Goal: Transaction & Acquisition: Purchase product/service

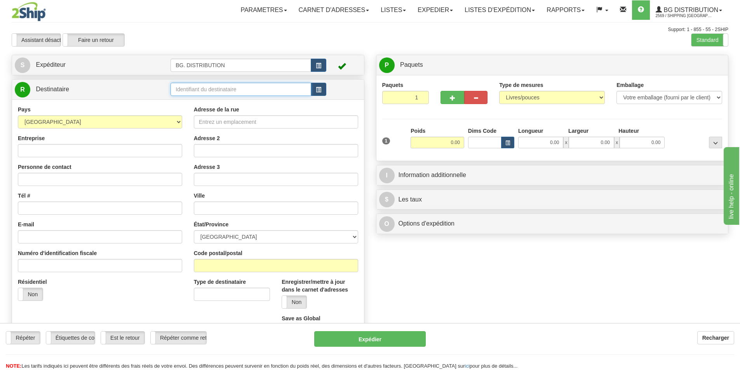
click at [259, 87] on input "text" at bounding box center [241, 89] width 141 height 13
click at [207, 99] on div "BG VAN" at bounding box center [239, 101] width 133 height 9
type input "BG VAN"
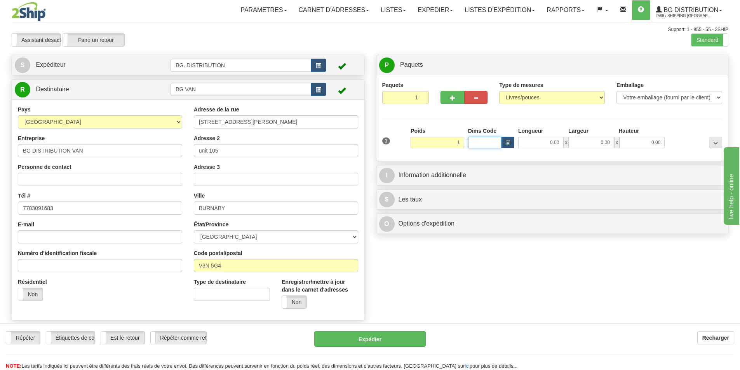
type input "1.00"
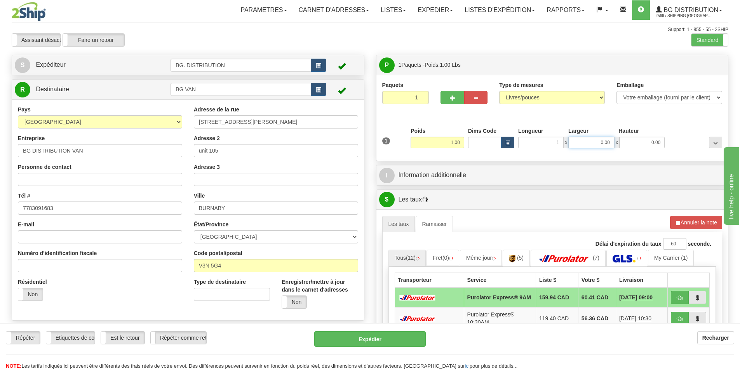
type input "1.00"
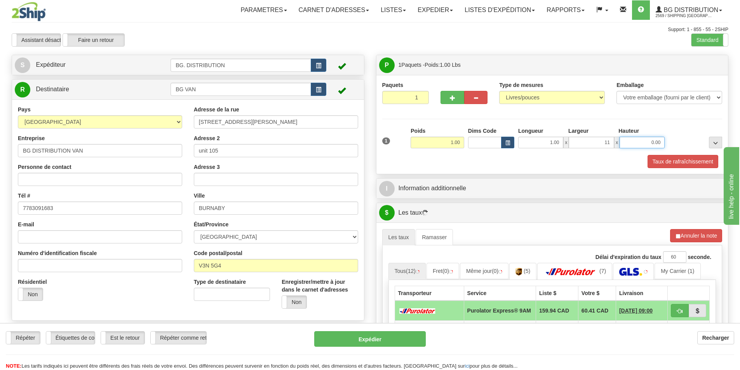
type input "11.00"
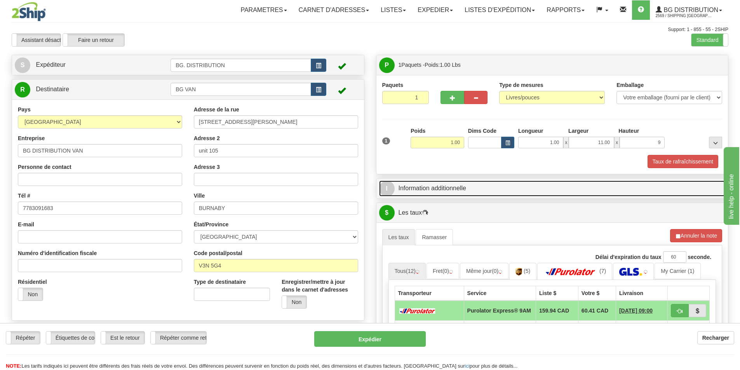
type input "9.00"
click at [442, 183] on link "I Information additionnelle" at bounding box center [552, 189] width 347 height 16
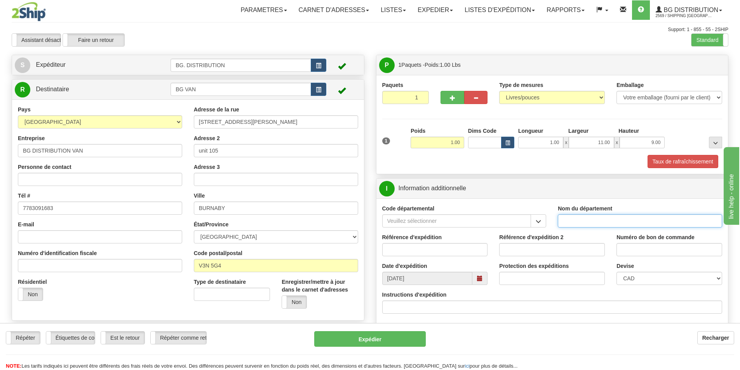
drag, startPoint x: 588, startPoint y: 222, endPoint x: 581, endPoint y: 228, distance: 9.4
click at [588, 222] on input "Nom du département" at bounding box center [640, 221] width 164 height 13
type input "."
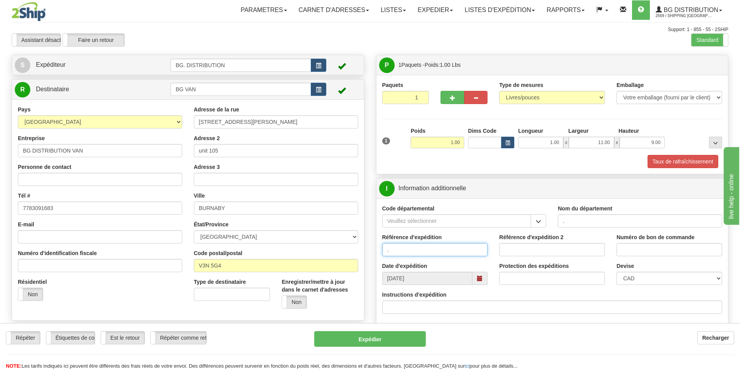
type input "."
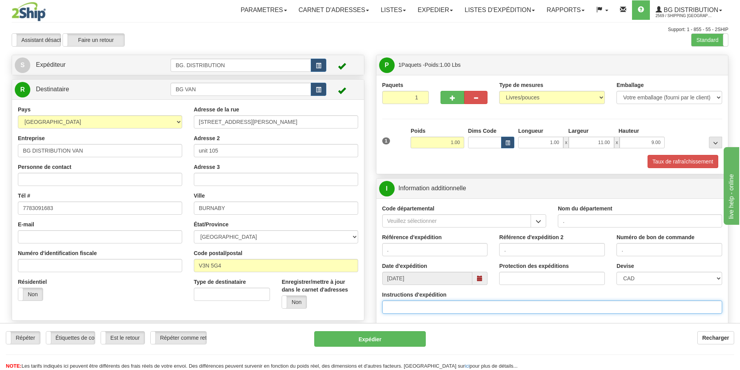
click at [432, 309] on input "Instructions d'expédition" at bounding box center [552, 307] width 340 height 13
type input "w"
type input "E"
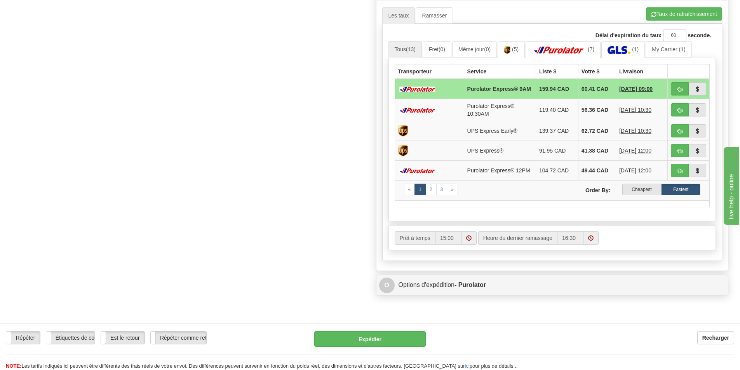
scroll to position [350, 0]
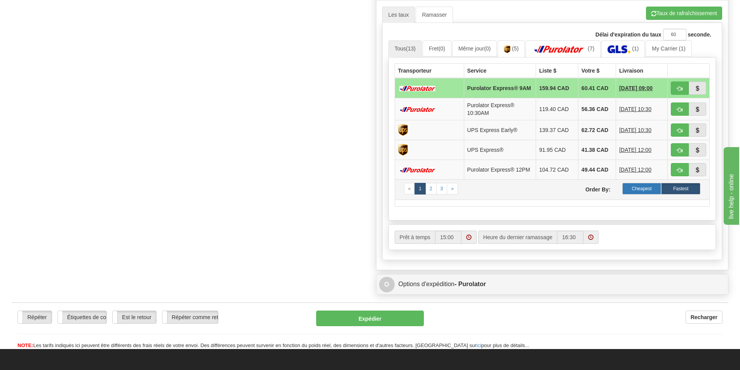
type input "WT 166262-00"
click at [634, 195] on label "Cheapest" at bounding box center [642, 189] width 39 height 12
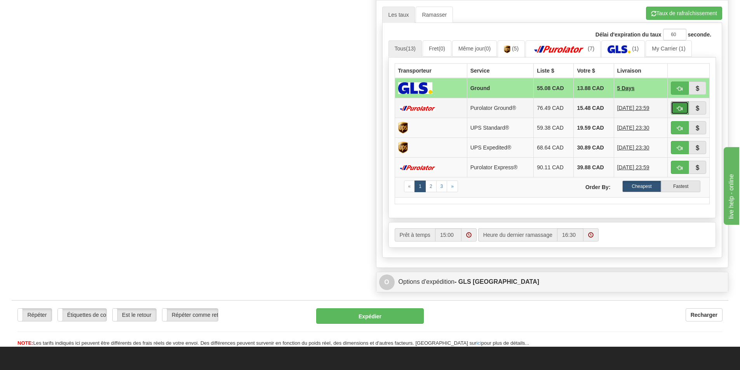
click at [678, 106] on span "button" at bounding box center [679, 108] width 5 height 5
type input "260"
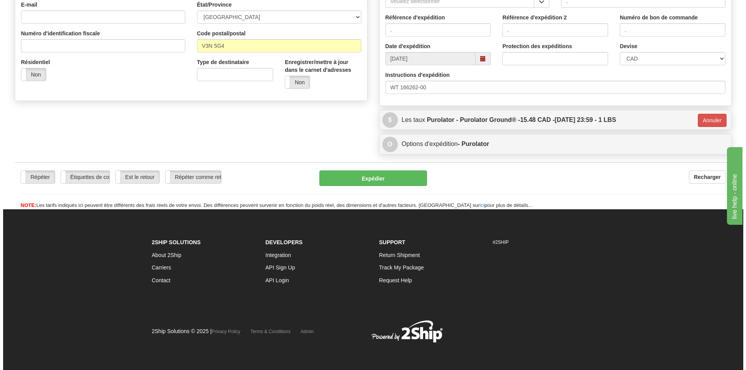
scroll to position [220, 0]
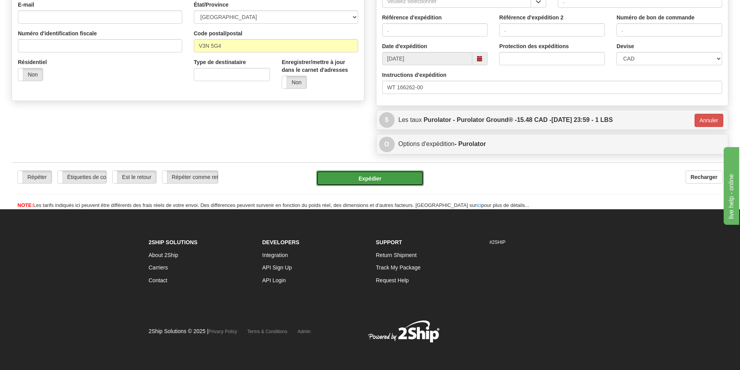
click at [366, 176] on button "Expédier" at bounding box center [370, 179] width 108 height 16
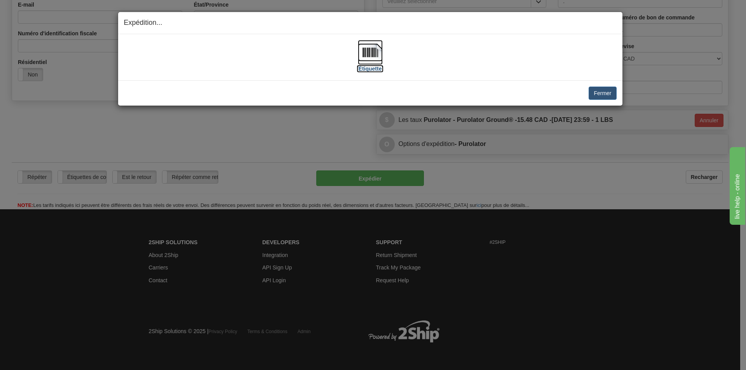
click at [374, 48] on img at bounding box center [370, 52] width 25 height 25
click at [598, 91] on button "Fermer" at bounding box center [603, 93] width 28 height 13
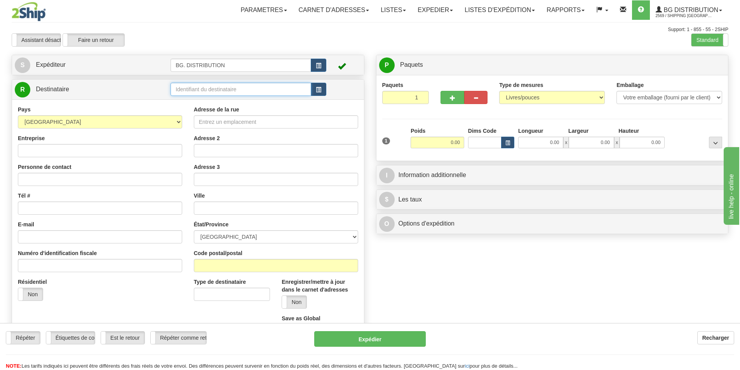
click at [194, 89] on input "text" at bounding box center [241, 89] width 141 height 13
click button "Supprimer" at bounding box center [0, 0] width 0 height 0
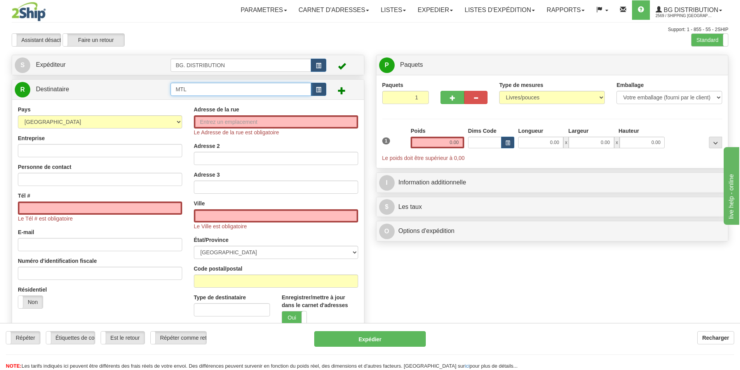
click at [193, 91] on input "MTL" at bounding box center [241, 89] width 141 height 13
click at [193, 102] on div "BG MTL" at bounding box center [239, 101] width 133 height 9
type input "BG MTL"
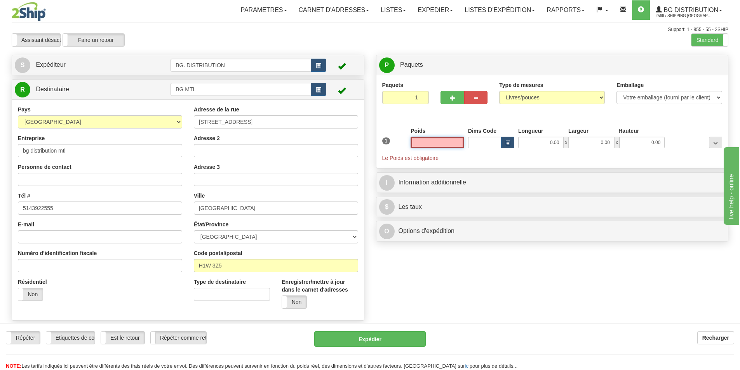
click at [447, 142] on input "text" at bounding box center [438, 143] width 54 height 12
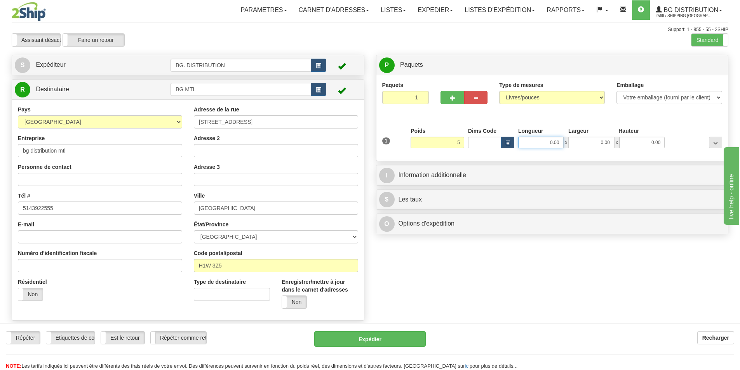
type input "5.00"
click at [551, 145] on input "0.00" at bounding box center [540, 143] width 45 height 12
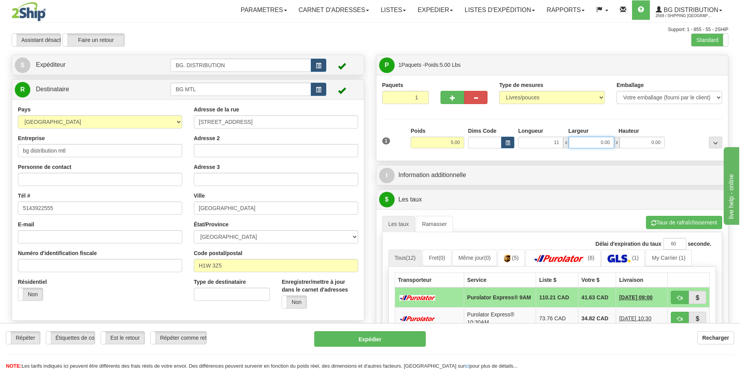
type input "11.00"
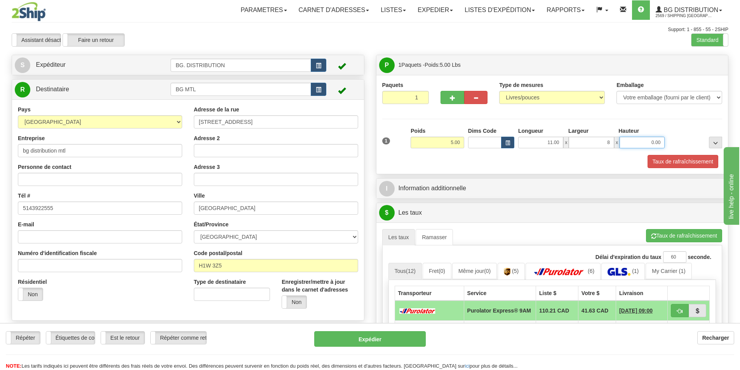
type input "8.00"
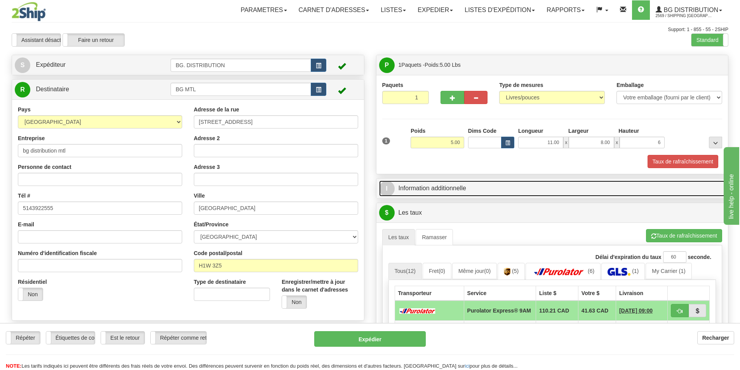
type input "6.00"
click at [484, 189] on link "I Information additionnelle" at bounding box center [552, 189] width 347 height 16
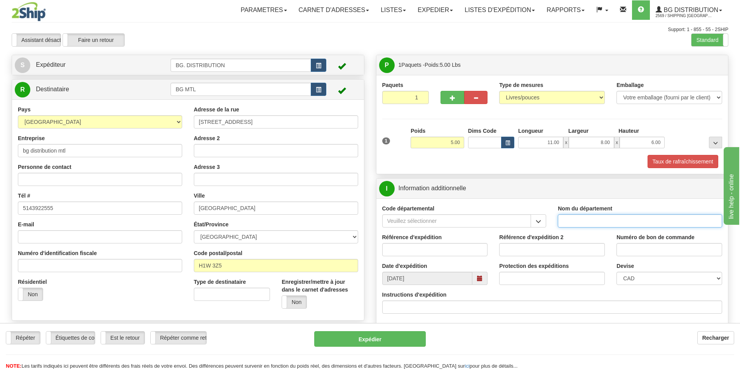
click at [589, 223] on input "Nom du département" at bounding box center [640, 221] width 164 height 13
type input "."
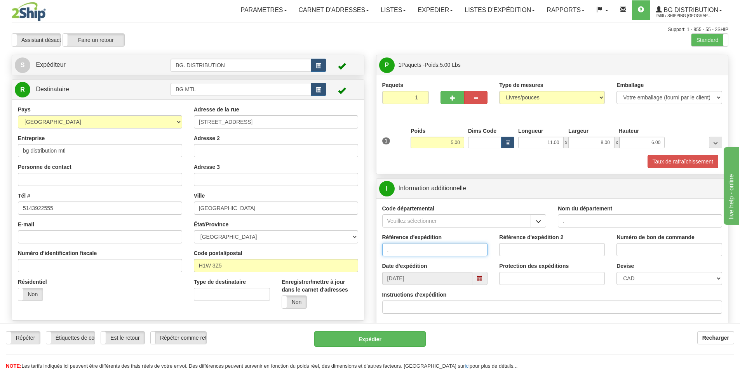
type input "."
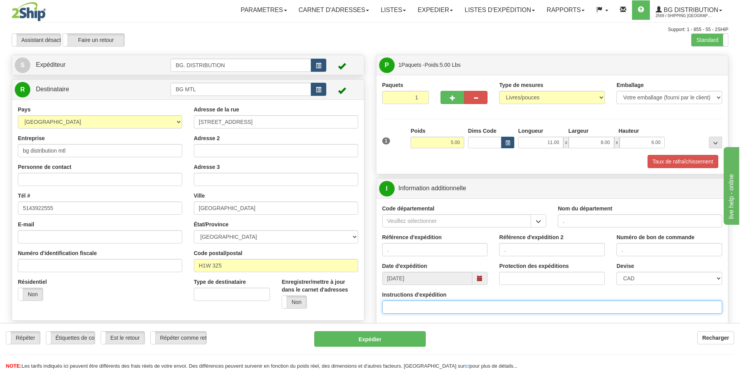
click at [438, 305] on input "Instructions d'expédition" at bounding box center [552, 307] width 340 height 13
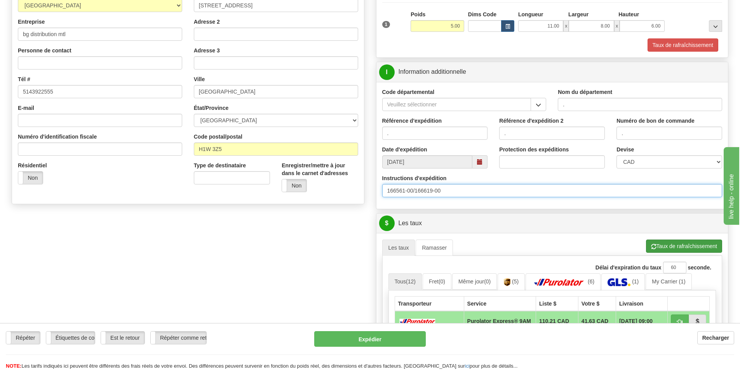
type input "166561-00/166619-00"
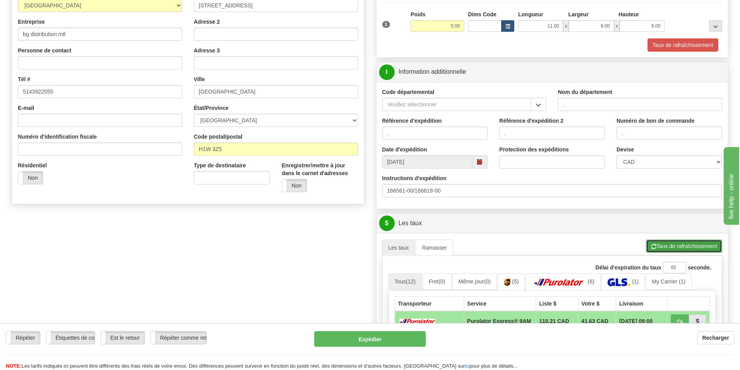
click at [663, 243] on button "Taux de rafraîchissement" at bounding box center [684, 246] width 76 height 13
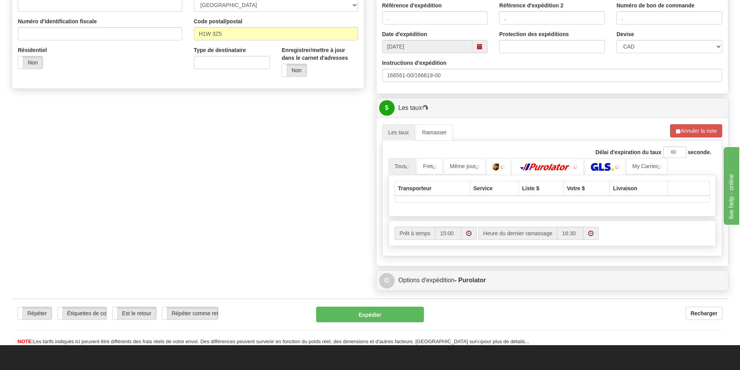
scroll to position [233, 0]
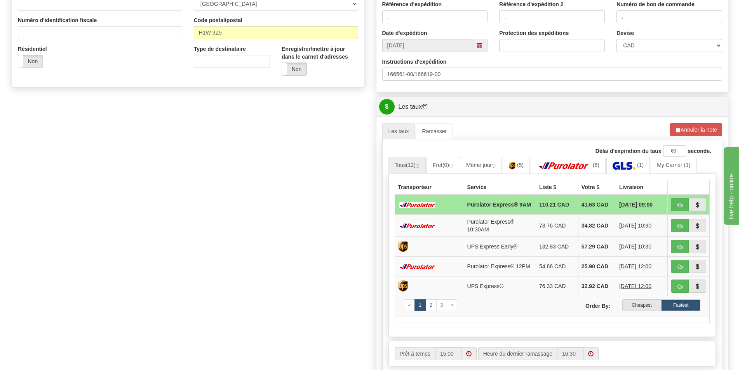
click at [645, 310] on label "Cheapest" at bounding box center [642, 306] width 39 height 12
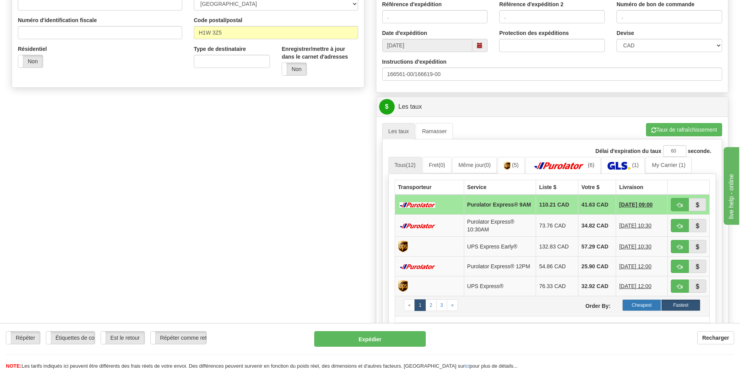
click at [642, 304] on label "Cheapest" at bounding box center [642, 306] width 39 height 12
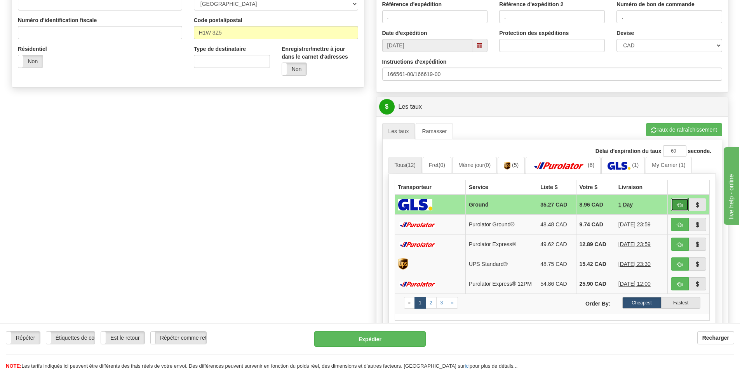
click at [682, 203] on span "button" at bounding box center [679, 205] width 5 height 5
type input "1"
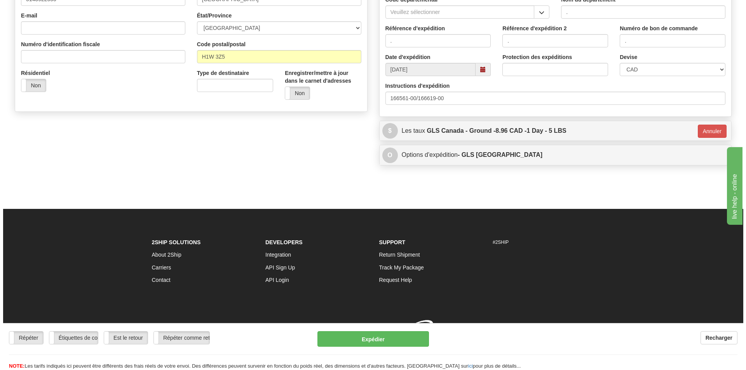
scroll to position [220, 0]
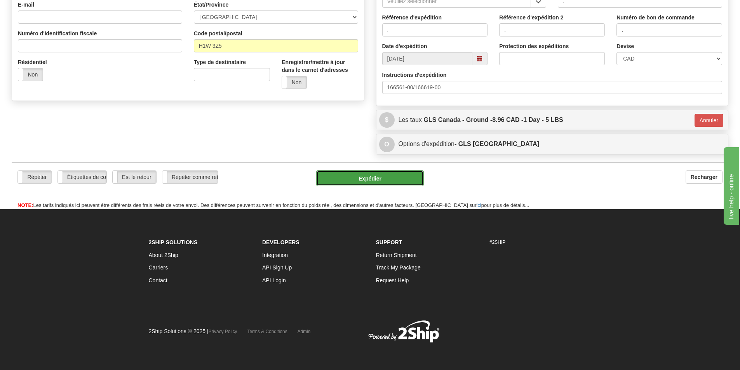
click at [364, 175] on button "Expédier" at bounding box center [370, 179] width 108 height 16
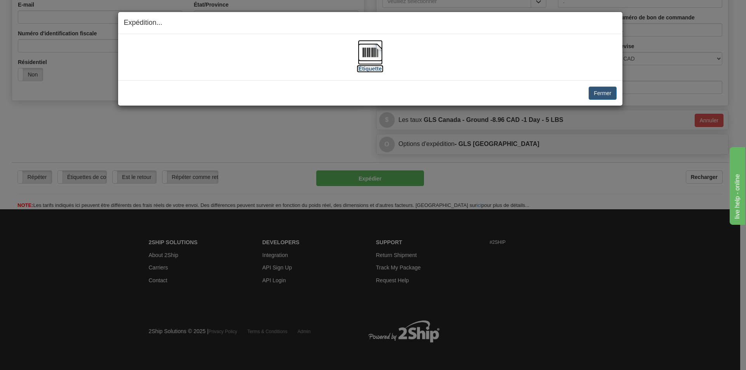
click at [374, 58] on img at bounding box center [370, 52] width 25 height 25
click at [373, 56] on img at bounding box center [370, 52] width 25 height 25
click at [595, 91] on button "Fermer" at bounding box center [603, 93] width 28 height 13
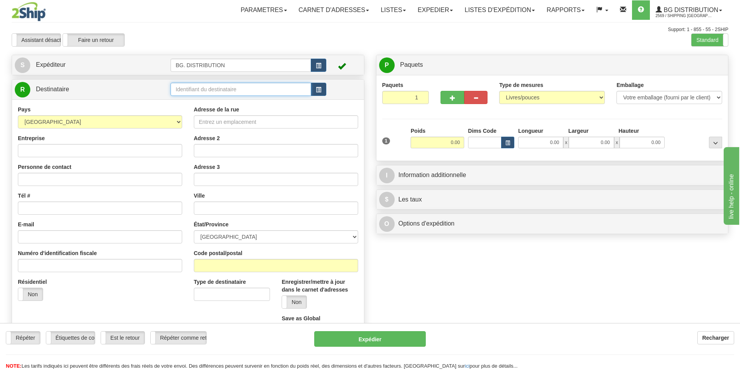
click at [224, 95] on input "text" at bounding box center [241, 89] width 141 height 13
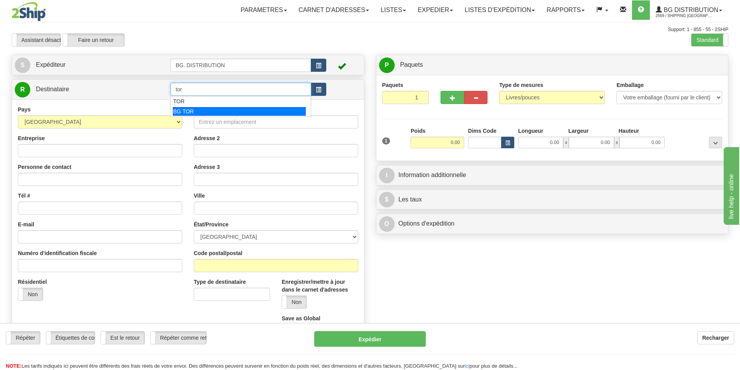
click at [180, 110] on div "BG TOR" at bounding box center [239, 111] width 133 height 9
type input "BG TOR"
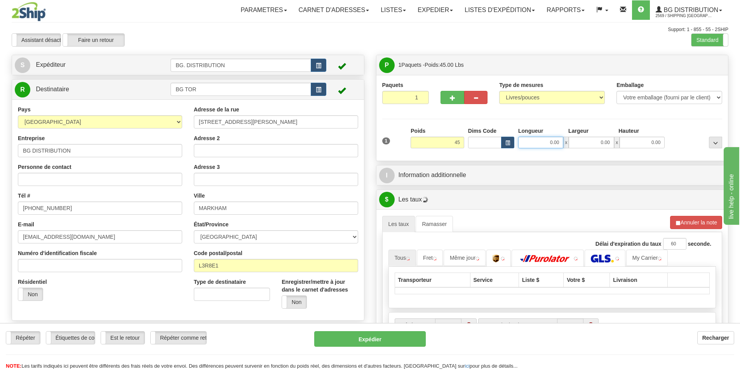
type input "45.00"
click at [540, 142] on input "0.00" at bounding box center [540, 143] width 45 height 12
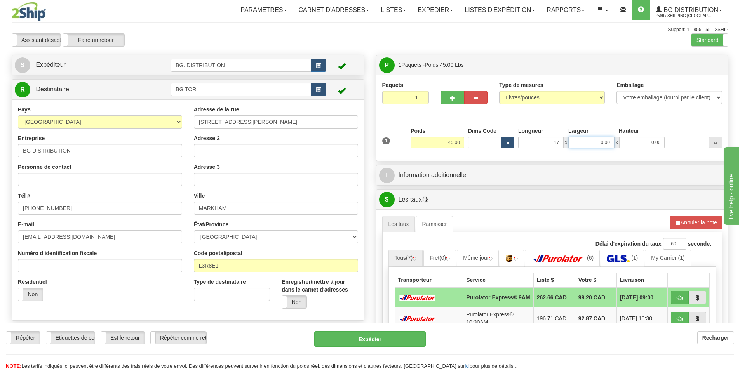
type input "17.00"
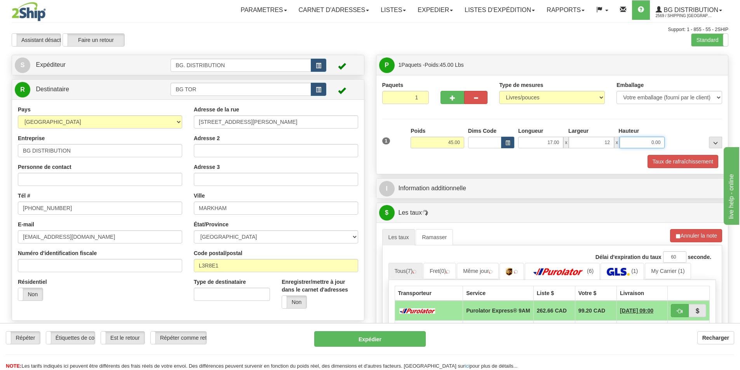
type input "12.00"
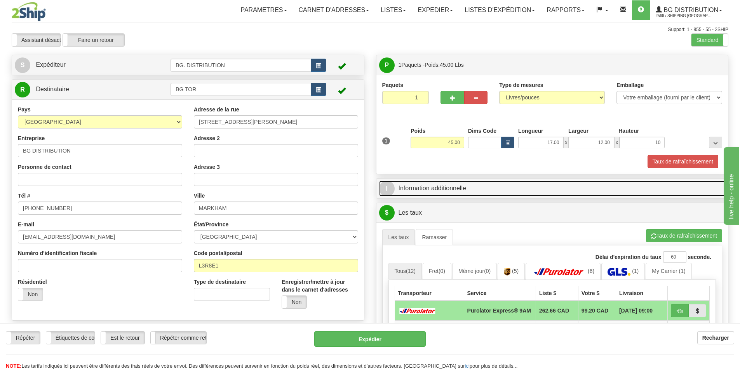
type input "10.00"
click at [445, 189] on link "I Information additionnelle" at bounding box center [552, 189] width 347 height 16
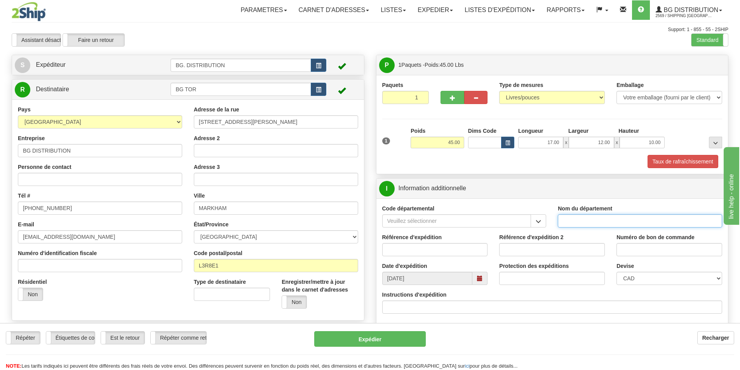
click at [569, 219] on input "Nom du département" at bounding box center [640, 221] width 164 height 13
type input "."
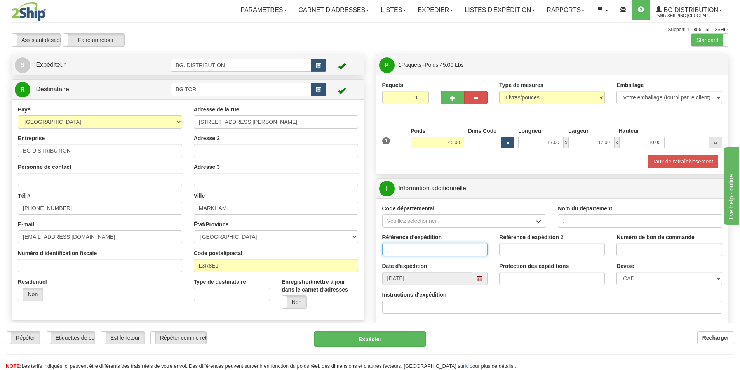
type input "."
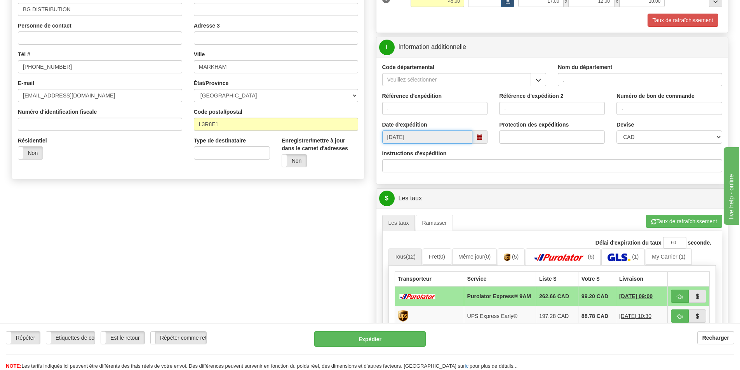
scroll to position [233, 0]
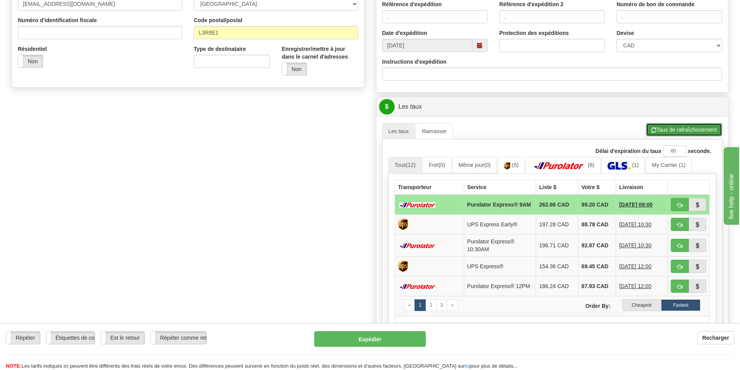
click at [677, 134] on button "Taux de rafraîchissement" at bounding box center [684, 129] width 76 height 13
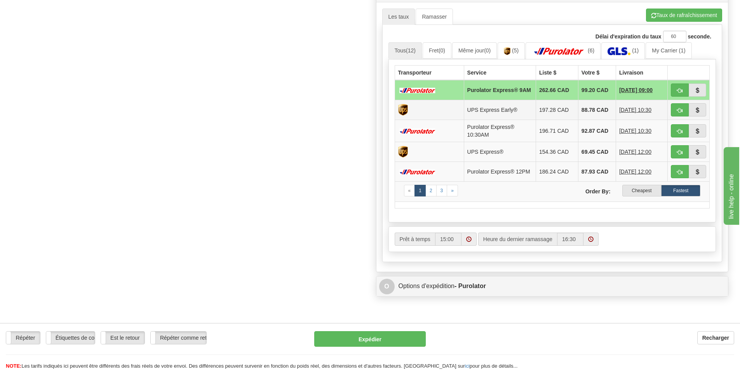
scroll to position [350, 0]
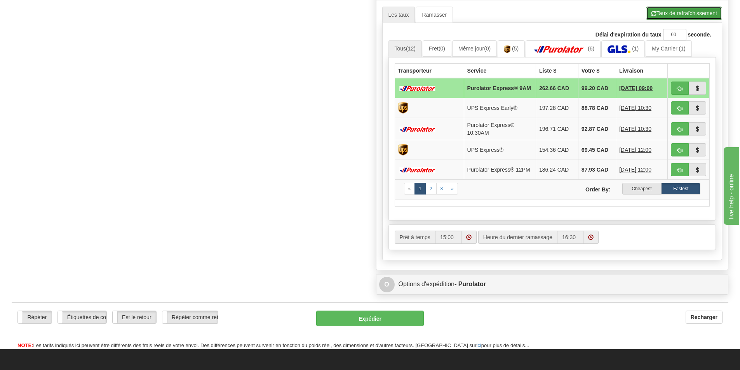
click at [698, 12] on button "Taux de rafraîchissement" at bounding box center [684, 13] width 76 height 13
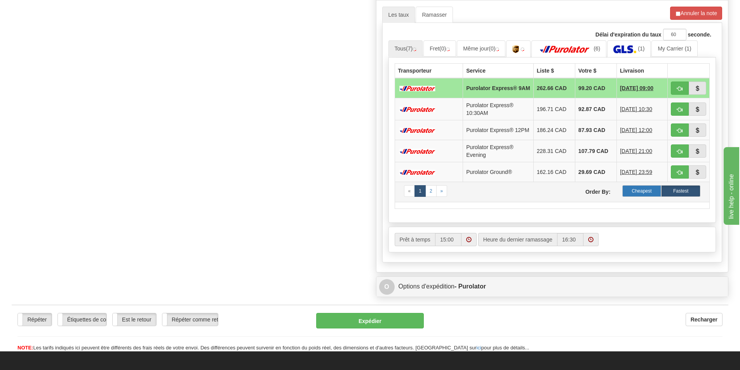
click at [638, 195] on label "Cheapest" at bounding box center [642, 191] width 39 height 12
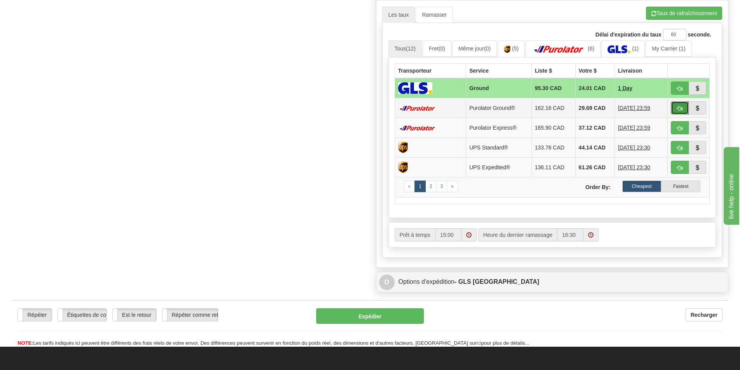
click at [679, 103] on button "button" at bounding box center [680, 107] width 18 height 13
type input "260"
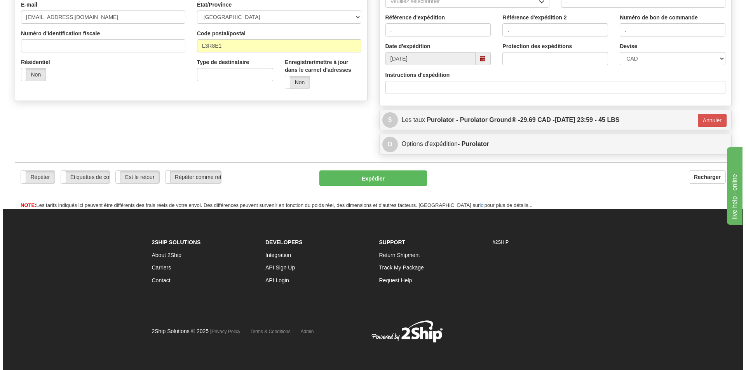
scroll to position [220, 0]
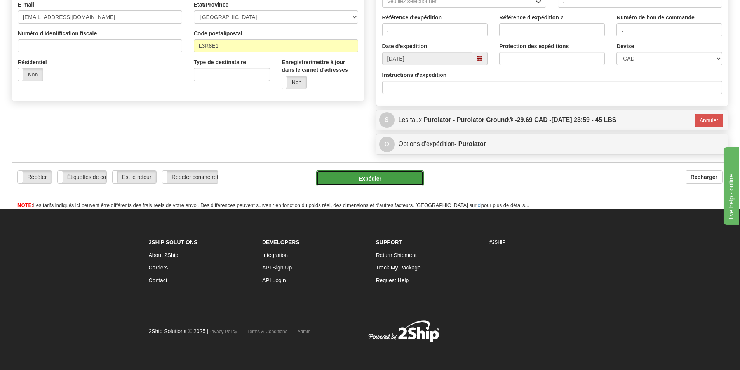
click at [393, 178] on button "Expédier" at bounding box center [370, 179] width 108 height 16
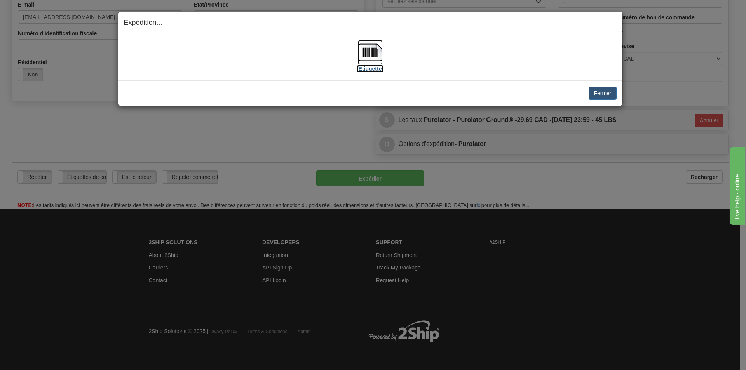
click at [372, 54] on img at bounding box center [370, 52] width 25 height 25
